Goal: Task Accomplishment & Management: Manage account settings

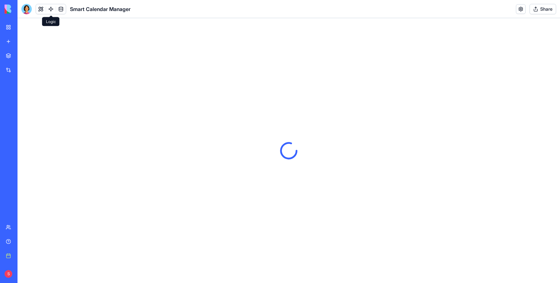
click at [51, 8] on link at bounding box center [51, 9] width 10 height 10
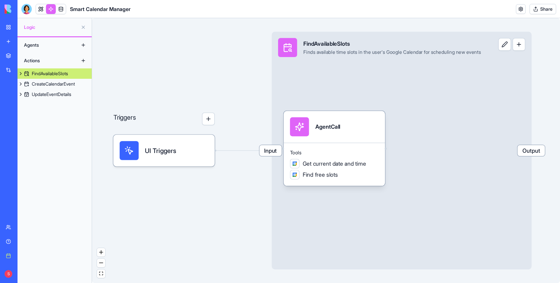
click at [51, 73] on div "FindAvailableSlots" at bounding box center [50, 73] width 36 height 6
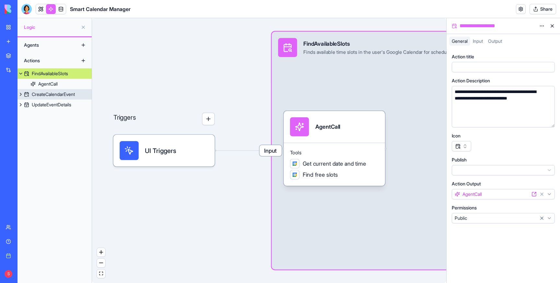
click at [47, 95] on div "CreateCalendarEvent" at bounding box center [53, 94] width 43 height 6
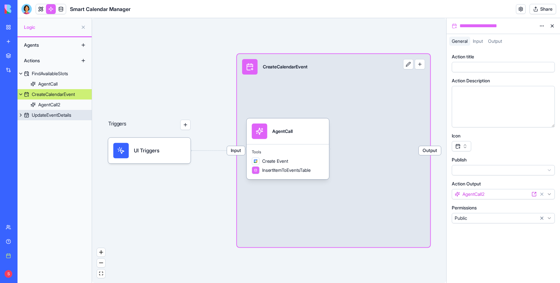
click at [44, 115] on div "UpdateEventDetails" at bounding box center [52, 115] width 40 height 6
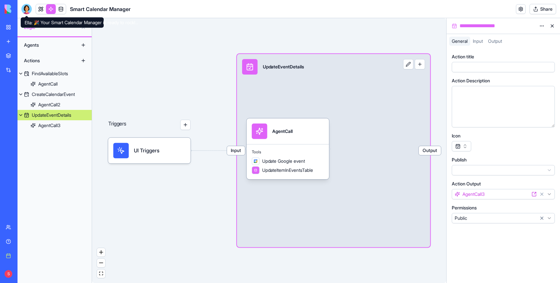
click at [26, 8] on div at bounding box center [26, 9] width 10 height 10
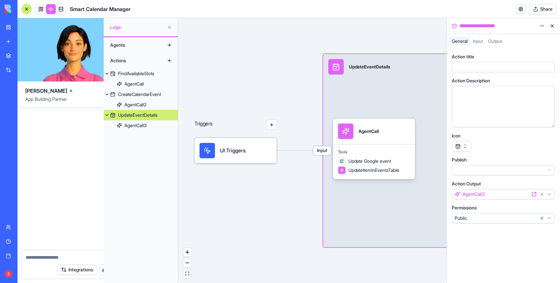
scroll to position [340, 0]
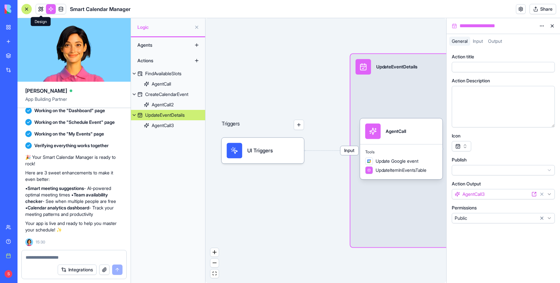
click at [42, 7] on link at bounding box center [41, 9] width 10 height 10
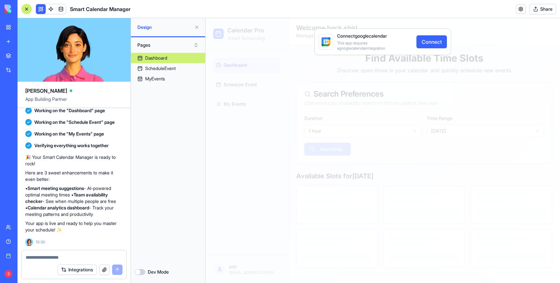
click at [432, 40] on button "Connect" at bounding box center [431, 41] width 30 height 13
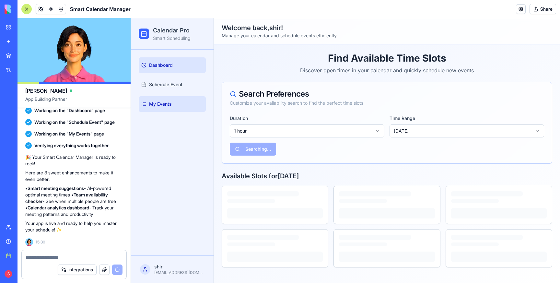
click at [165, 104] on span "My Events" at bounding box center [160, 104] width 23 height 6
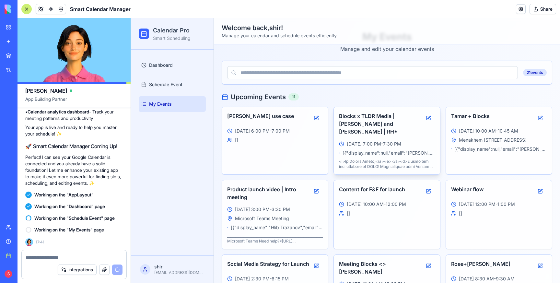
scroll to position [23, 0]
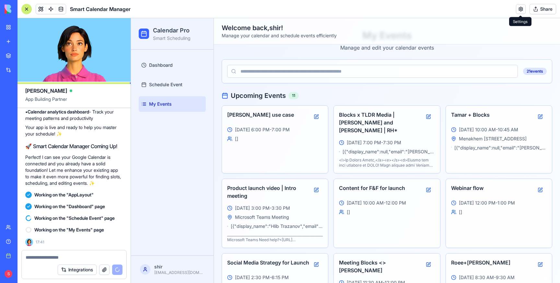
click at [519, 9] on link at bounding box center [521, 9] width 10 height 10
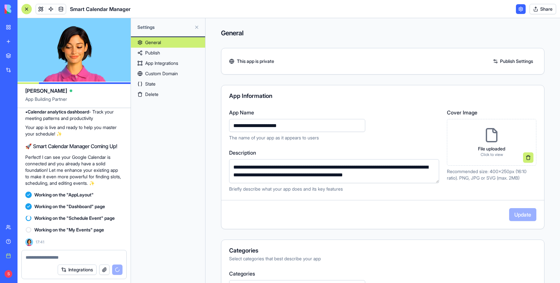
click at [169, 61] on link "App Integrations" at bounding box center [168, 63] width 74 height 10
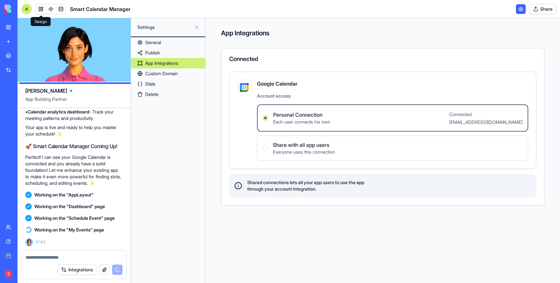
click at [43, 8] on link at bounding box center [41, 9] width 10 height 10
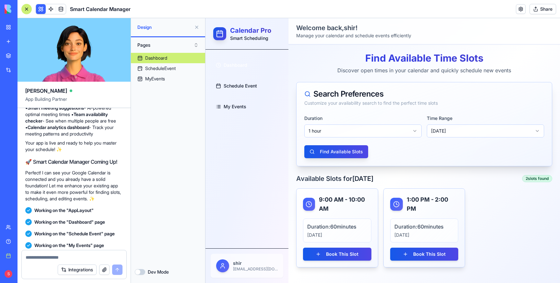
scroll to position [589, 0]
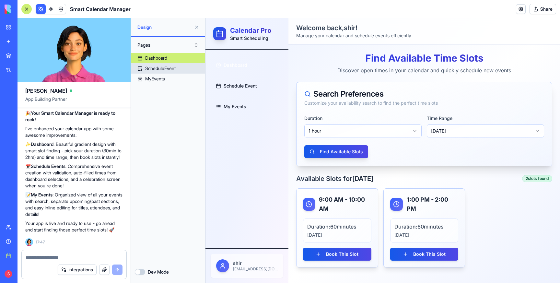
click at [168, 70] on div "ScheduleEvent" at bounding box center [160, 68] width 30 height 6
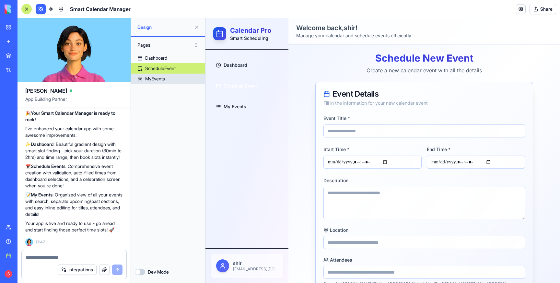
click at [151, 80] on div "MyEvents" at bounding box center [155, 78] width 20 height 6
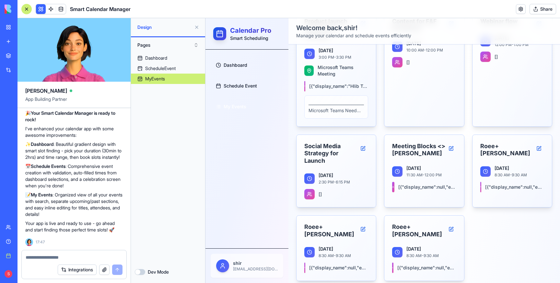
scroll to position [270, 0]
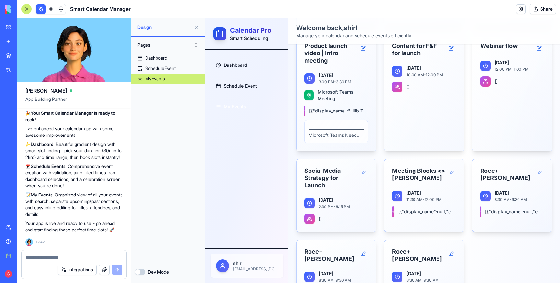
scroll to position [45, 0]
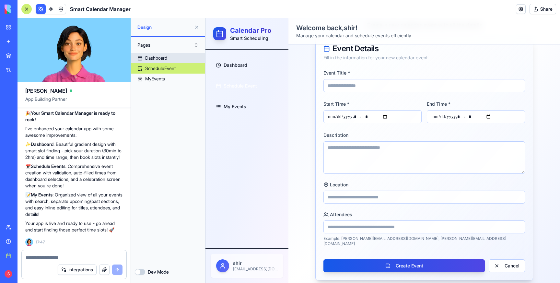
click at [157, 57] on div "Dashboard" at bounding box center [156, 58] width 22 height 6
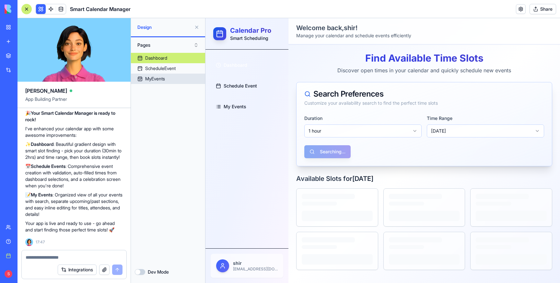
click at [159, 77] on div "MyEvents" at bounding box center [155, 78] width 20 height 6
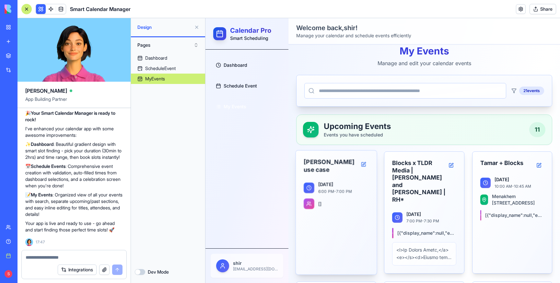
scroll to position [10, 0]
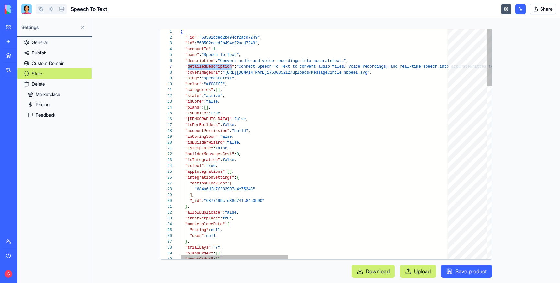
scroll to position [35, 51]
click at [12, 27] on link "My workspace" at bounding box center [15, 27] width 26 height 13
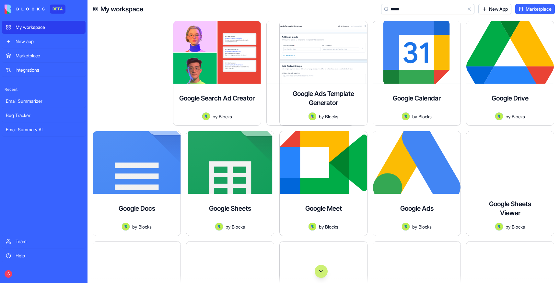
type input "******"
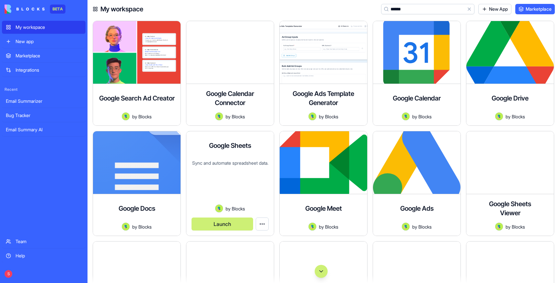
click at [233, 164] on div "Sync and automate spreadsheet data." at bounding box center [229, 182] width 77 height 45
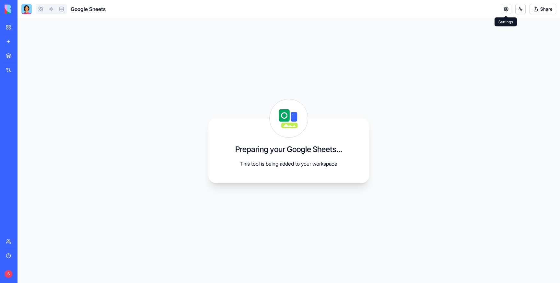
click at [505, 8] on link at bounding box center [506, 9] width 10 height 10
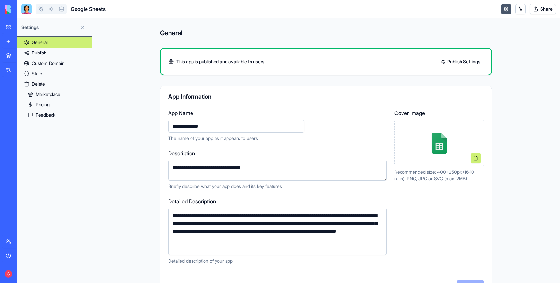
click at [47, 75] on link "State" at bounding box center [54, 73] width 74 height 10
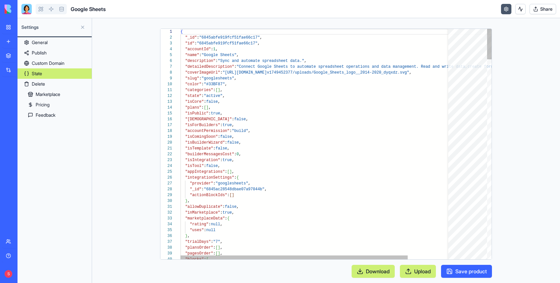
scroll to position [41, 0]
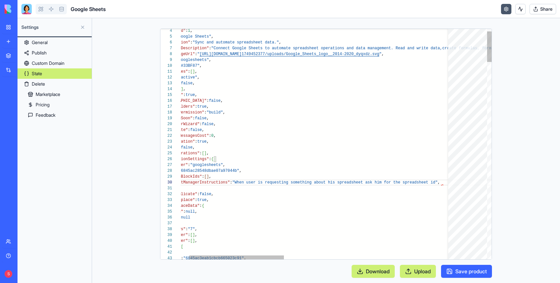
scroll to position [52, 285]
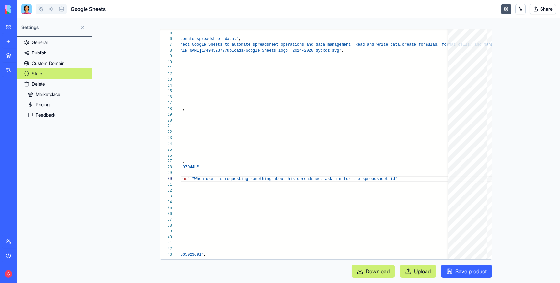
click at [467, 268] on button "Save product" at bounding box center [466, 271] width 51 height 13
type textarea "**********"
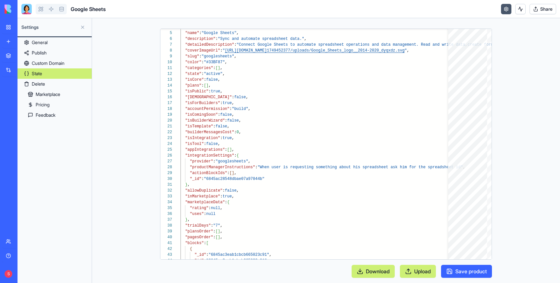
click at [468, 267] on button "Save product" at bounding box center [466, 271] width 51 height 13
click at [24, 27] on div "My workspace" at bounding box center [20, 27] width 8 height 6
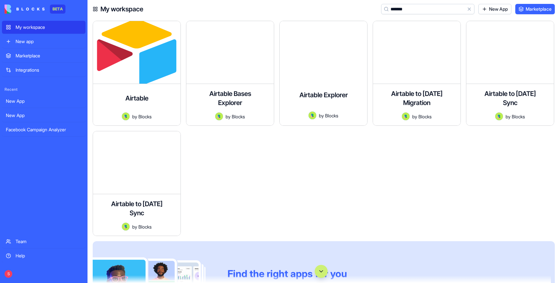
type input "********"
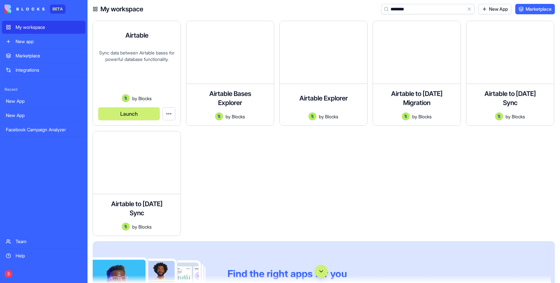
click at [128, 60] on div "Sync data between Airtable bases for powerful database functionality." at bounding box center [136, 72] width 77 height 45
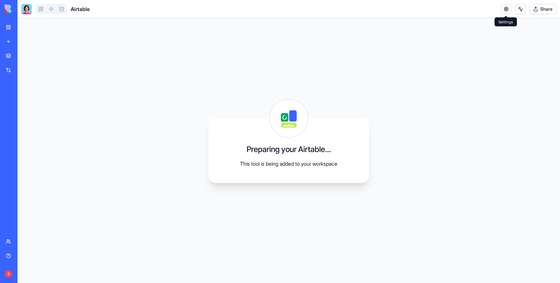
click at [505, 7] on link at bounding box center [506, 9] width 10 height 10
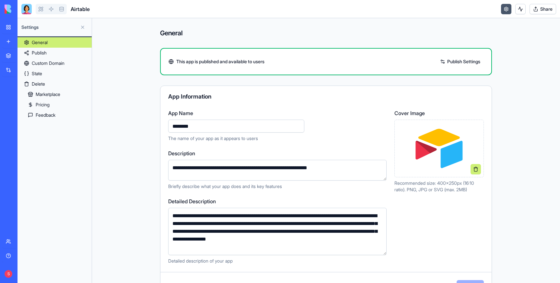
click at [39, 73] on link "State" at bounding box center [54, 73] width 74 height 10
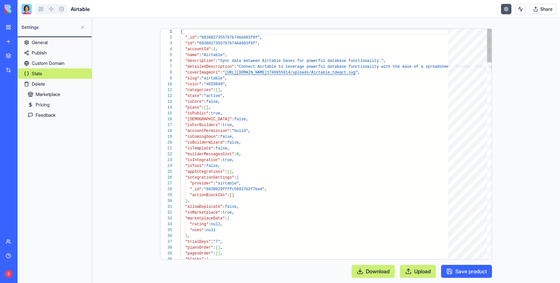
scroll to position [35, 0]
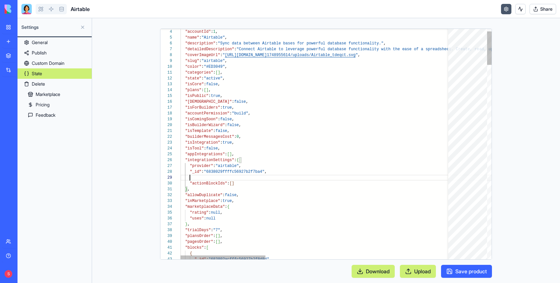
scroll to position [47, 287]
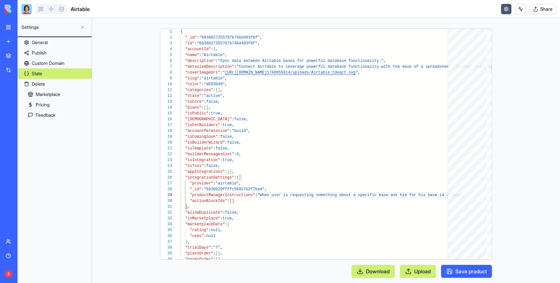
click at [458, 270] on button "Save product" at bounding box center [466, 271] width 51 height 13
type textarea "**********"
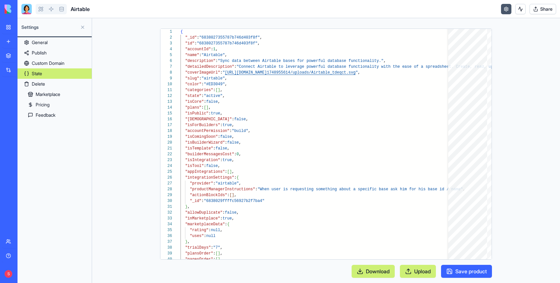
click at [13, 25] on link "My workspace" at bounding box center [15, 27] width 26 height 13
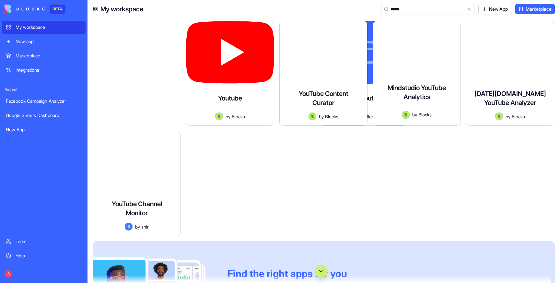
type input "******"
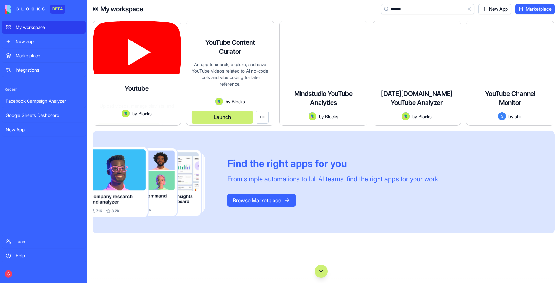
click at [152, 103] on div "Upload videos, manage playlists, and embed content." at bounding box center [136, 106] width 77 height 7
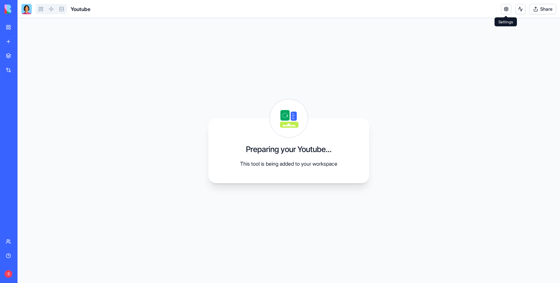
click at [503, 8] on link at bounding box center [506, 9] width 10 height 10
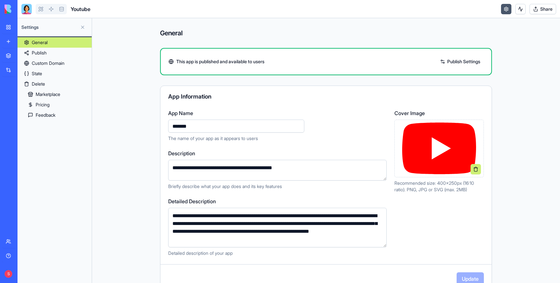
click at [40, 75] on link "State" at bounding box center [54, 73] width 74 height 10
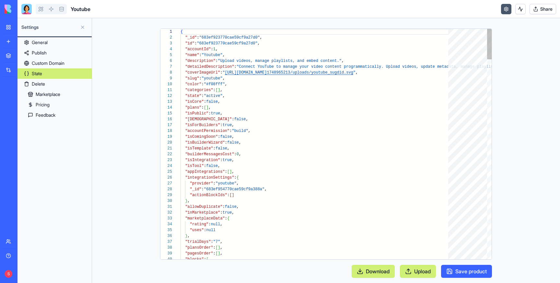
scroll to position [41, 0]
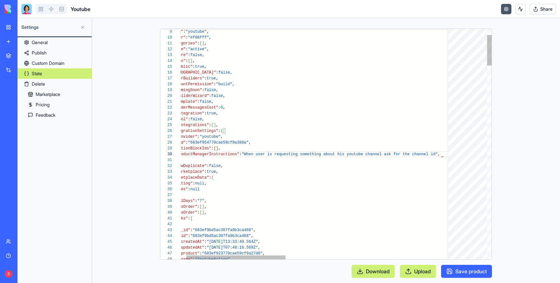
scroll to position [52, 276]
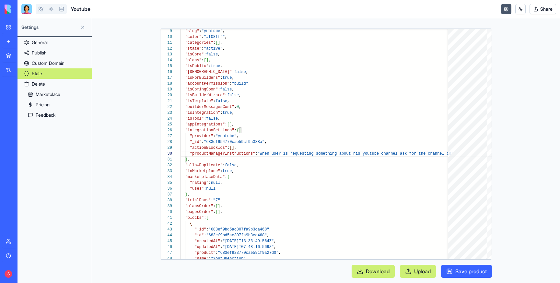
click at [467, 269] on button "Save product" at bounding box center [466, 271] width 51 height 13
type textarea "**********"
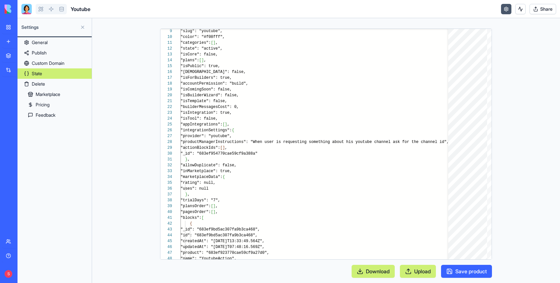
scroll to position [52, 109]
